Goal: Task Accomplishment & Management: Complete application form

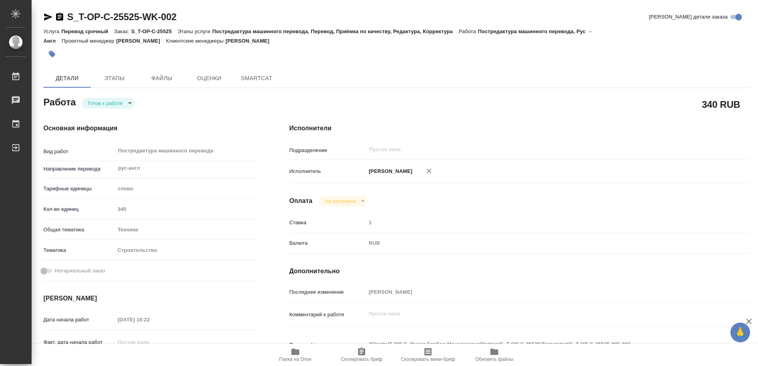
type textarea "x"
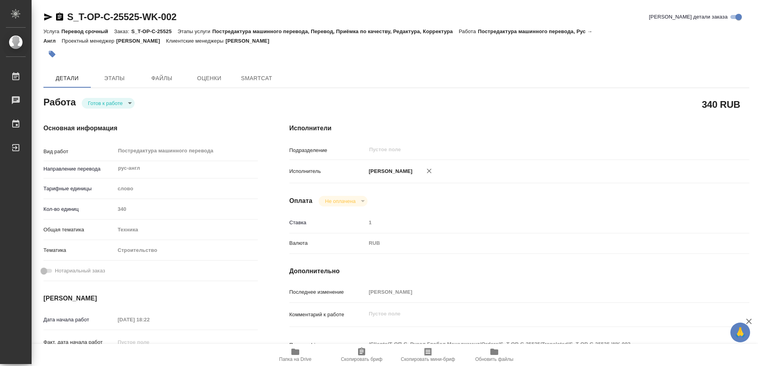
type textarea "x"
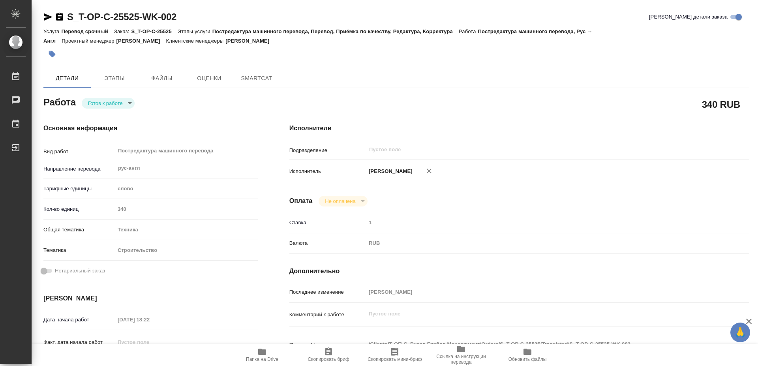
type textarea "x"
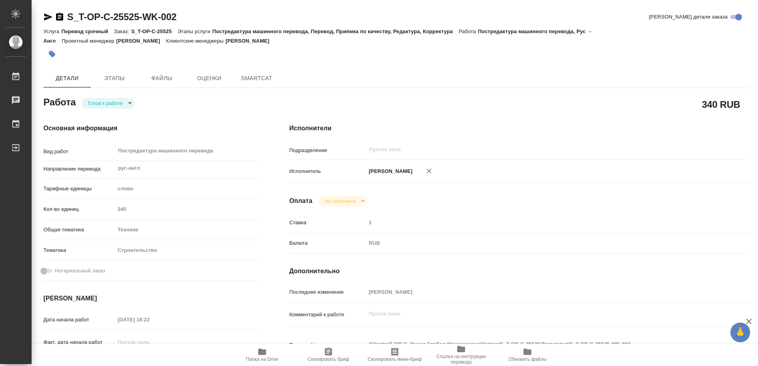
type textarea "x"
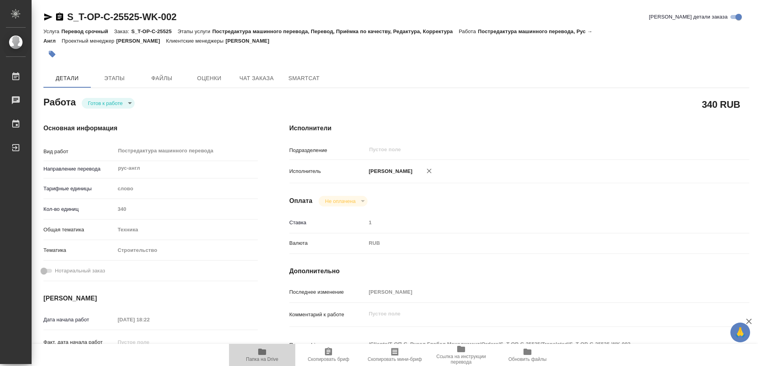
click at [260, 354] on icon "button" at bounding box center [262, 352] width 8 height 6
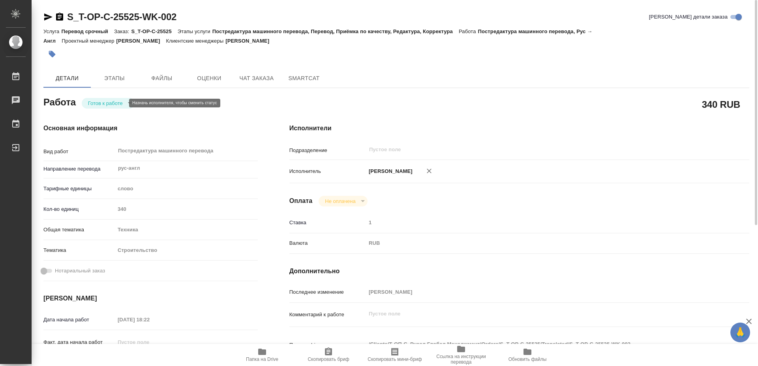
click at [113, 105] on body "🙏 .cls-1 fill:#fff; AWATERA [PERSON_NAME] 0 Чаты График Выйти S_T-OP-C-25525-WK…" at bounding box center [379, 183] width 758 height 366
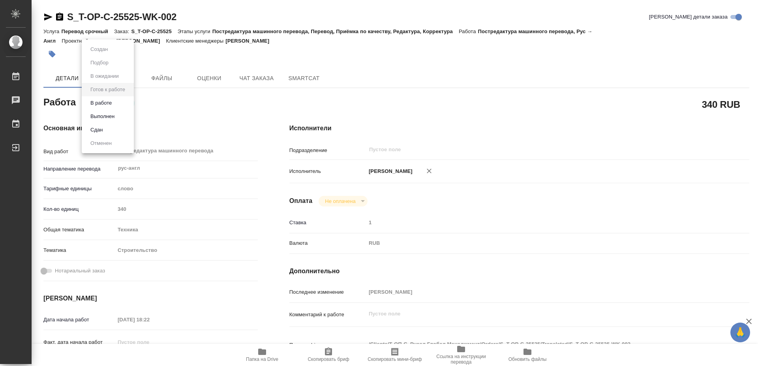
click at [103, 116] on button "Выполнен" at bounding box center [102, 116] width 29 height 9
type textarea "x"
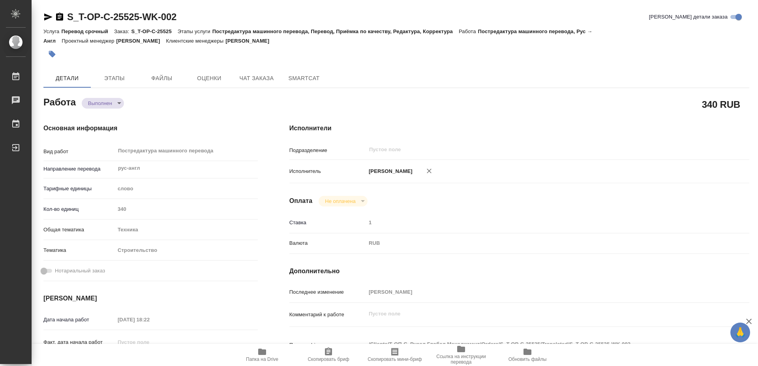
type textarea "x"
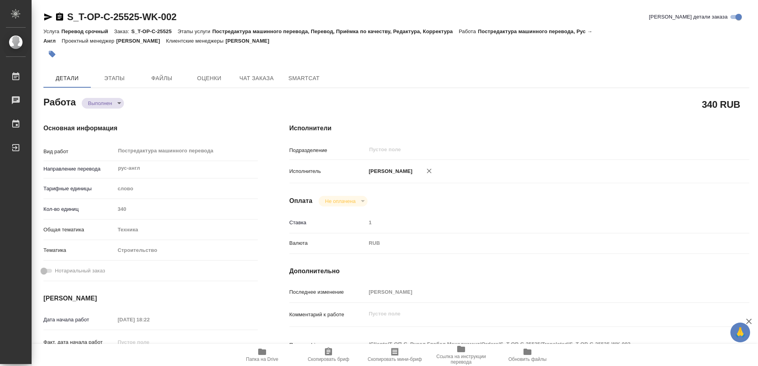
type textarea "x"
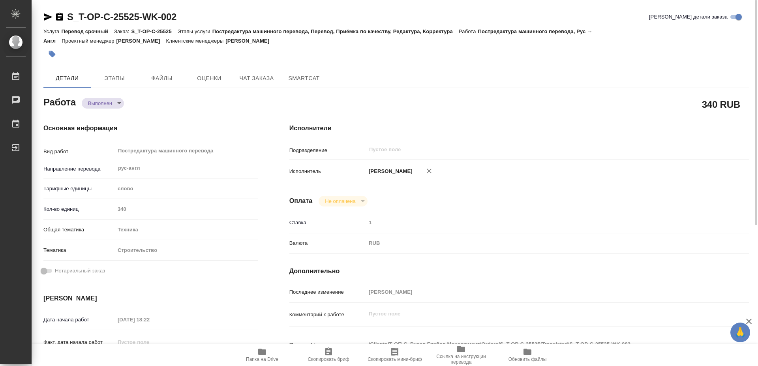
type textarea "x"
